Goal: Task Accomplishment & Management: Manage account settings

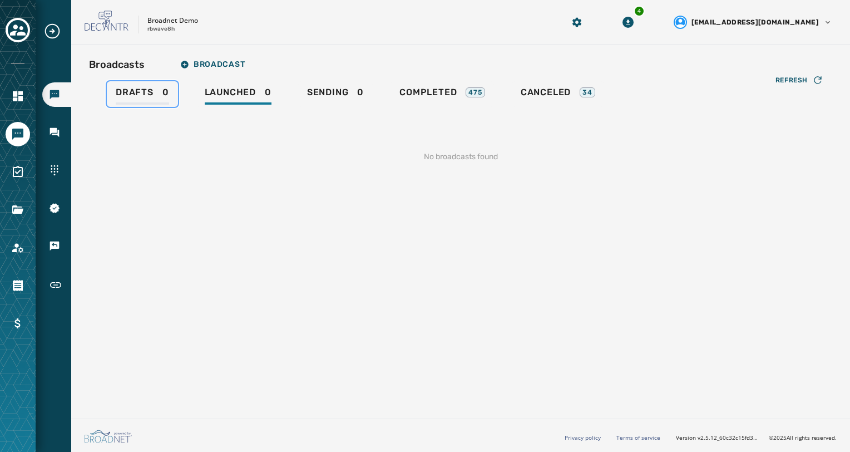
click at [120, 98] on div "Drafts 0" at bounding box center [142, 96] width 53 height 18
click at [16, 173] on icon "Navigate to Surveys" at bounding box center [17, 171] width 13 height 13
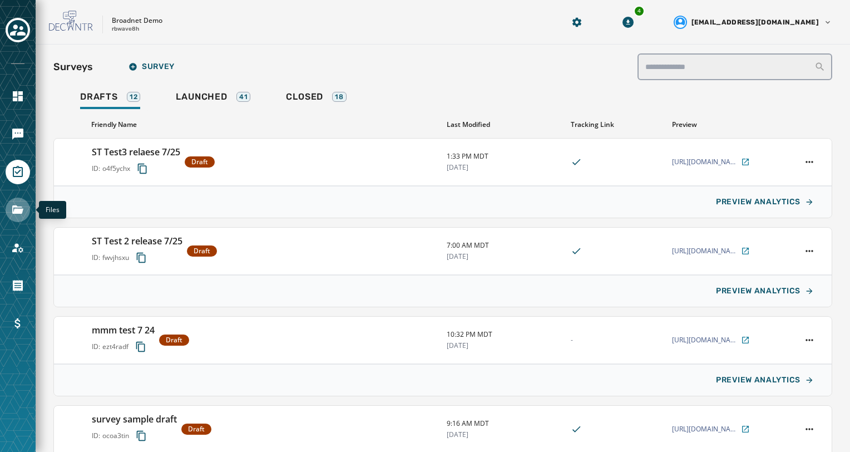
click at [21, 214] on icon "Navigate to Files" at bounding box center [17, 209] width 11 height 8
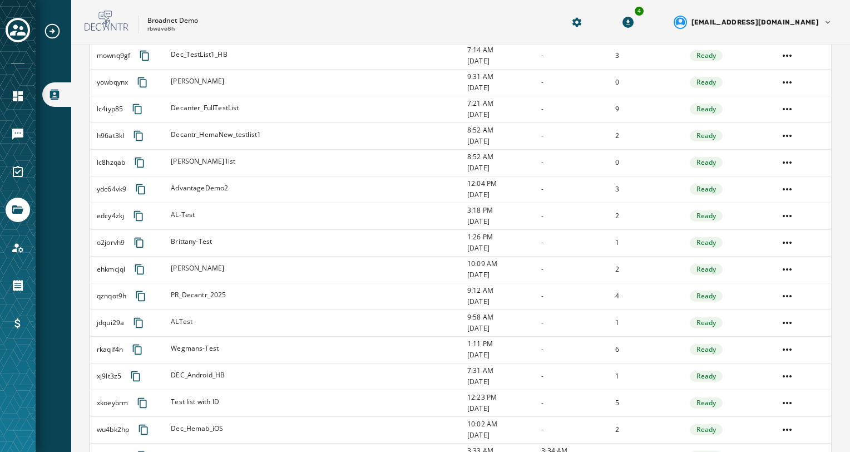
scroll to position [1078, 0]
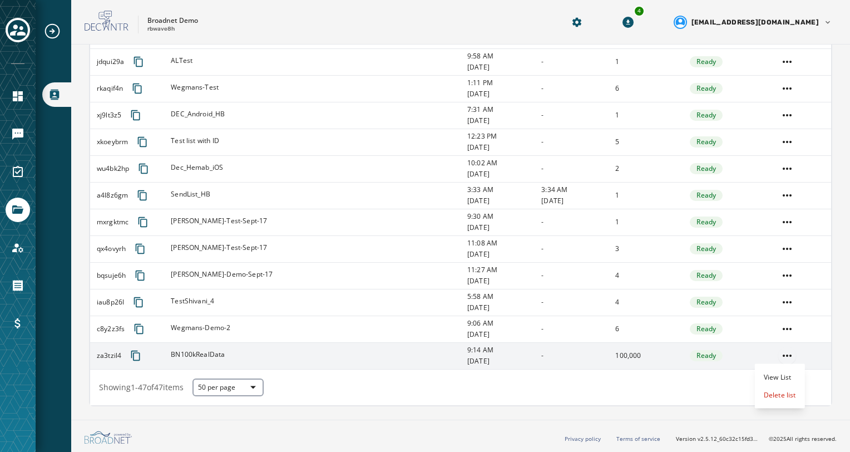
click at [780, 358] on html "Broadcast Lists Skip To Main Content Broadnet Demo rbwave8h 4 [EMAIL_ADDRESS][D…" at bounding box center [425, 226] width 850 height 452
click at [777, 391] on div "Delete list" at bounding box center [780, 395] width 50 height 18
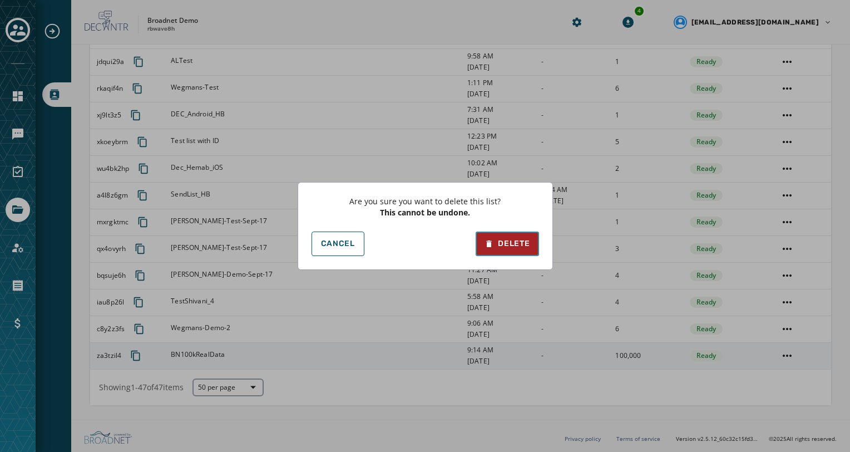
click at [518, 243] on div "Delete" at bounding box center [507, 243] width 45 height 11
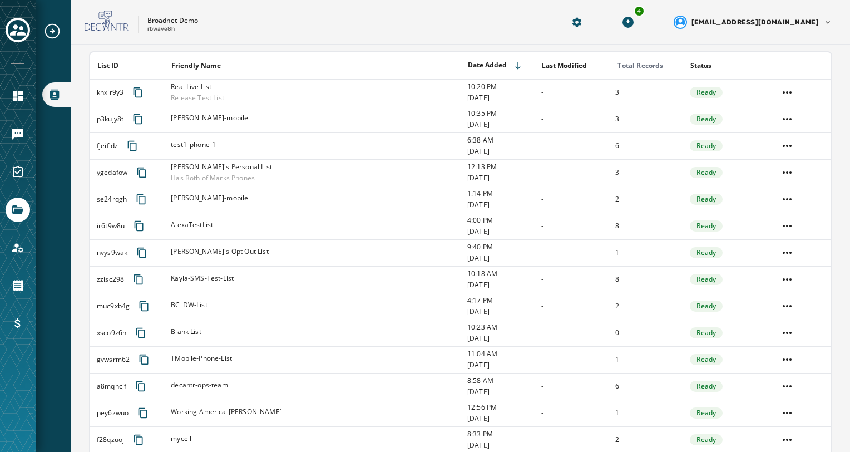
scroll to position [0, 0]
